Goal: Task Accomplishment & Management: Manage account settings

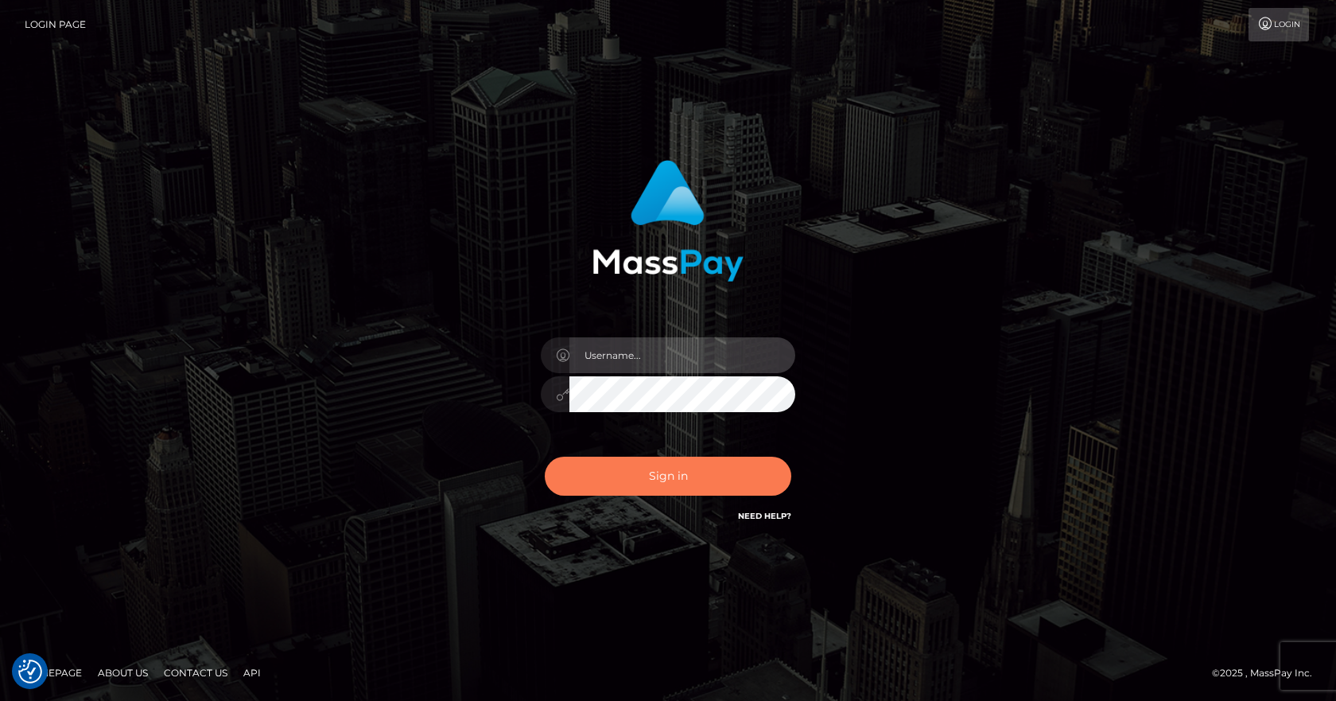
type input "Paula.B2Spin"
click at [652, 487] on button "Sign in" at bounding box center [668, 475] width 246 height 39
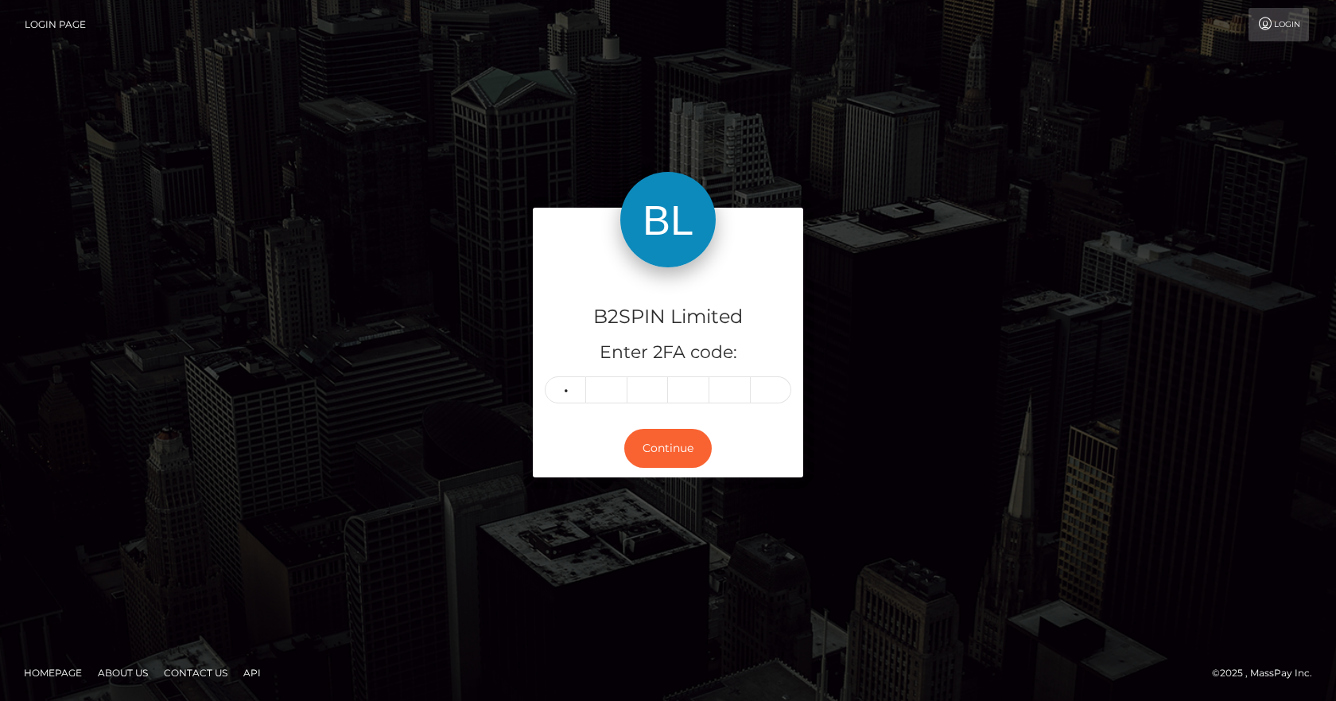
type input "6"
type input "7"
type input "3"
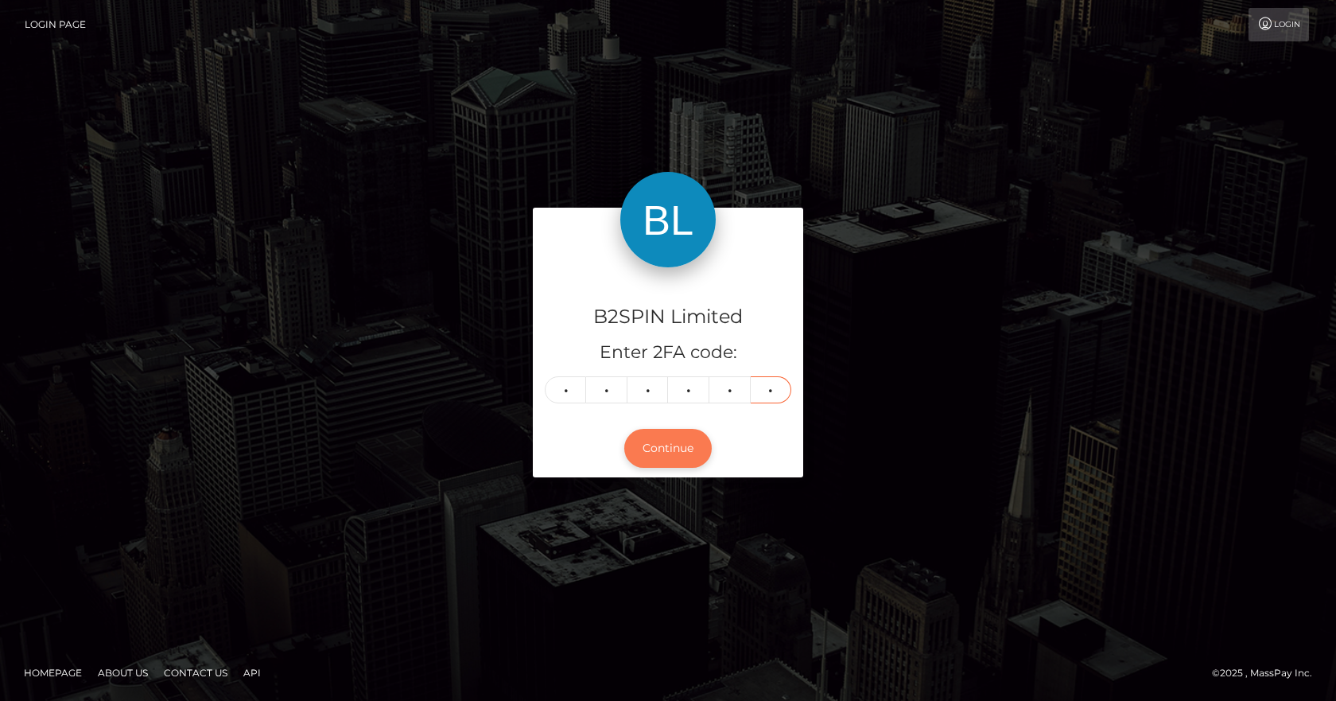
type input "9"
click at [664, 464] on button "Continue" at bounding box center [667, 448] width 87 height 39
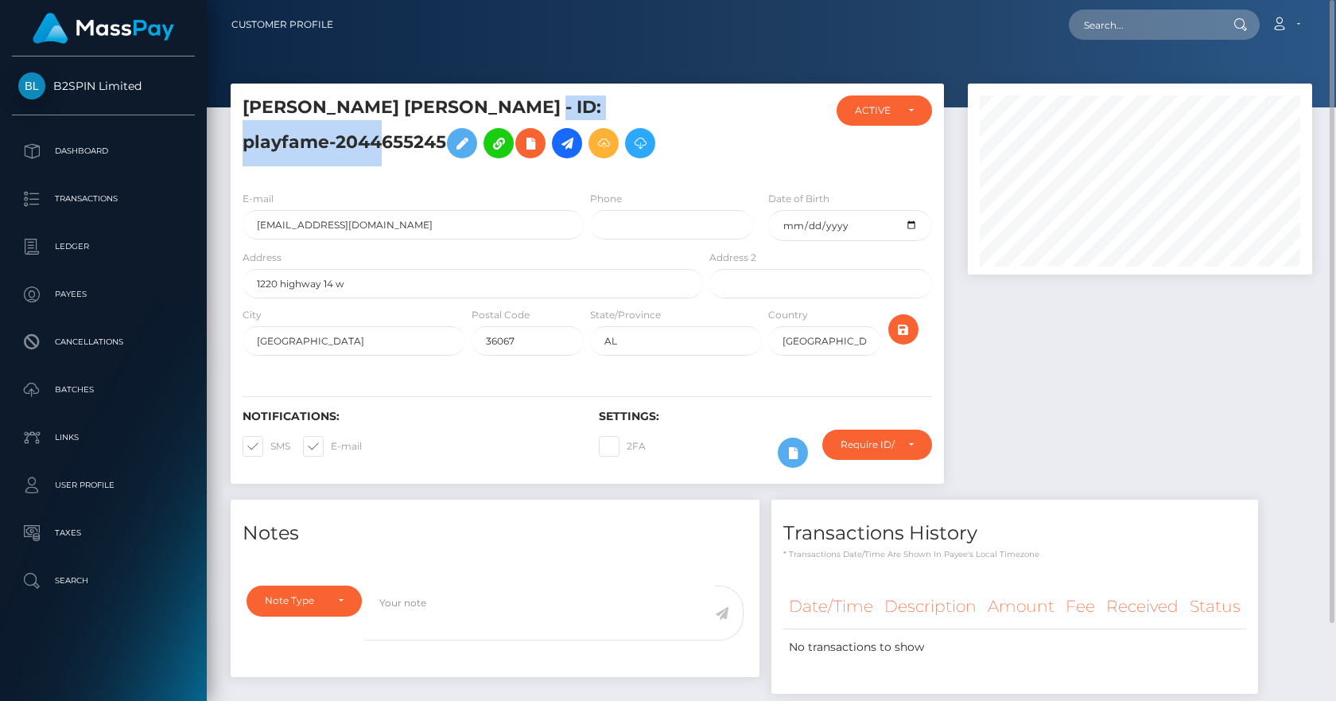
drag, startPoint x: 351, startPoint y: 142, endPoint x: 529, endPoint y: 102, distance: 181.9
click at [529, 102] on h5 "[PERSON_NAME] [PERSON_NAME] - ID: playfame-2044655245" at bounding box center [469, 130] width 452 height 71
copy h5 "playfame-2044655245"
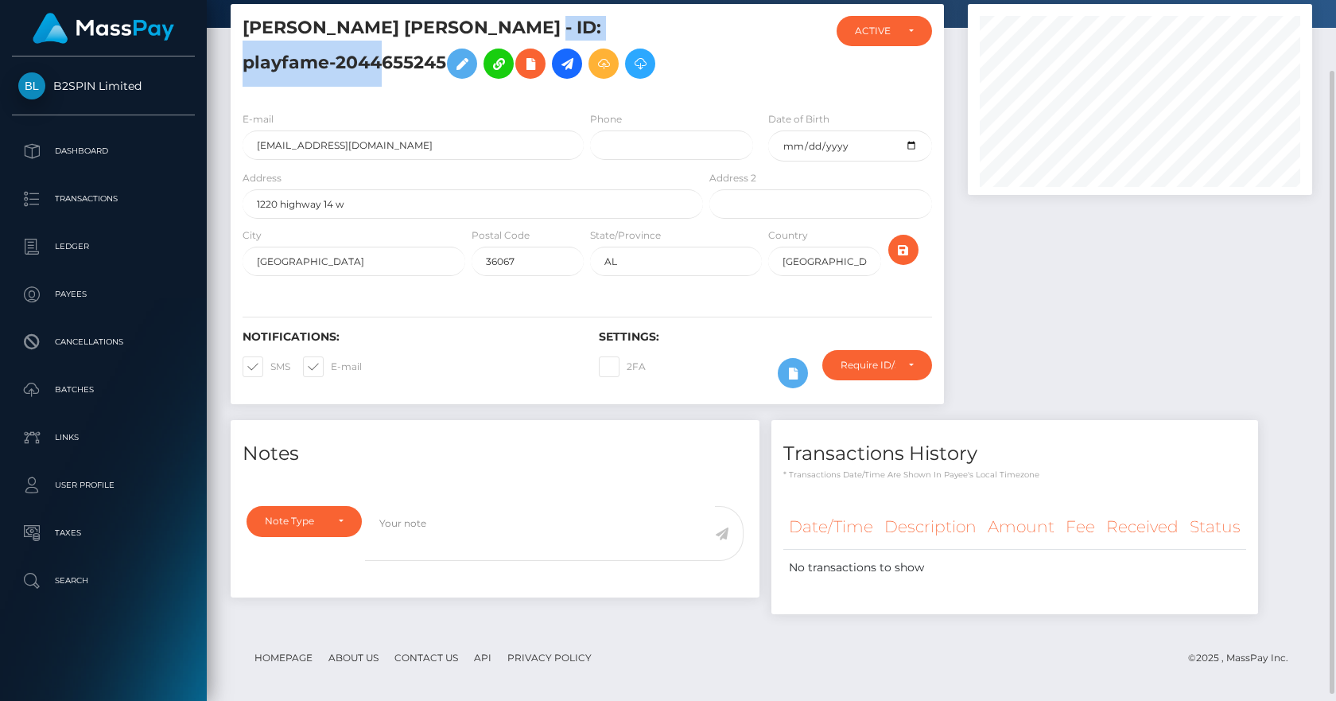
scroll to position [87, 0]
